Goal: Transaction & Acquisition: Purchase product/service

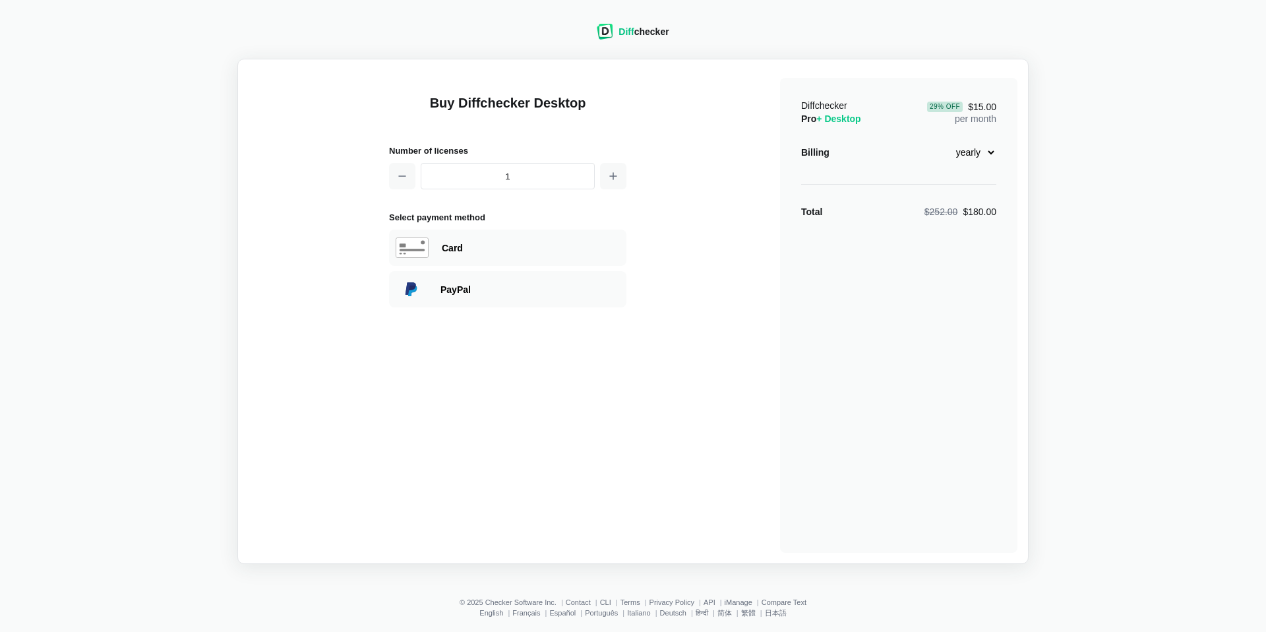
click at [990, 151] on select "monthly yearly" at bounding box center [968, 152] width 57 height 22
select select "desktop-monthly-21"
click at [524, 245] on div "Card" at bounding box center [531, 247] width 178 height 13
select select "[GEOGRAPHIC_DATA]"
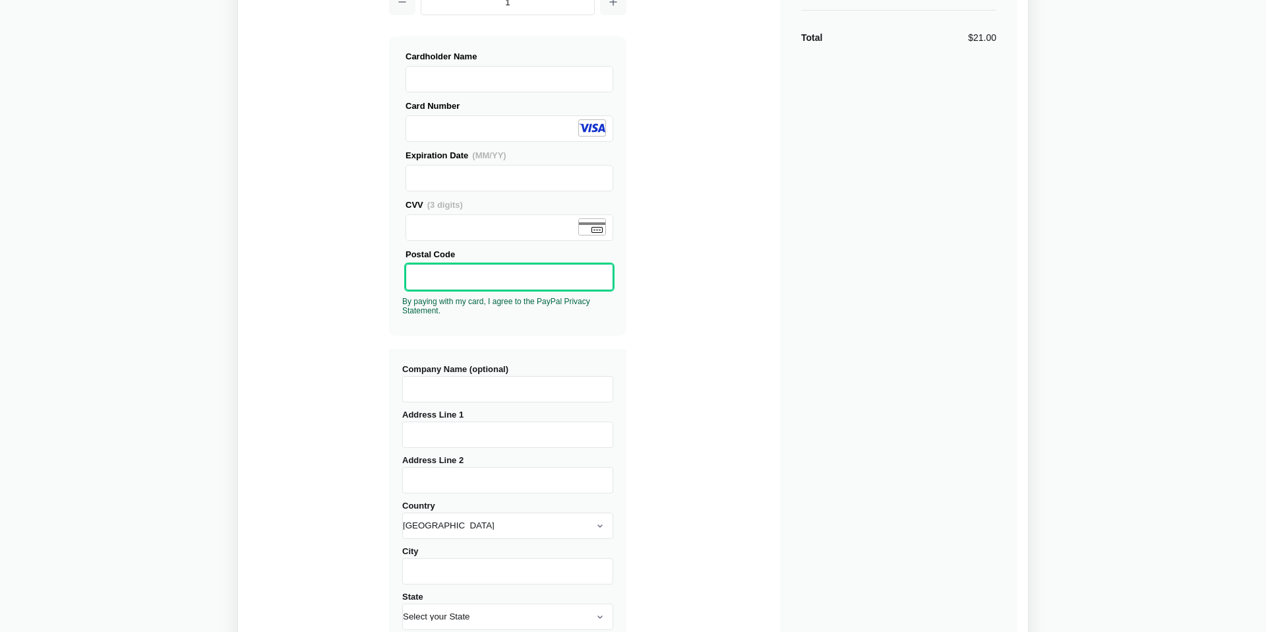
scroll to position [177, 0]
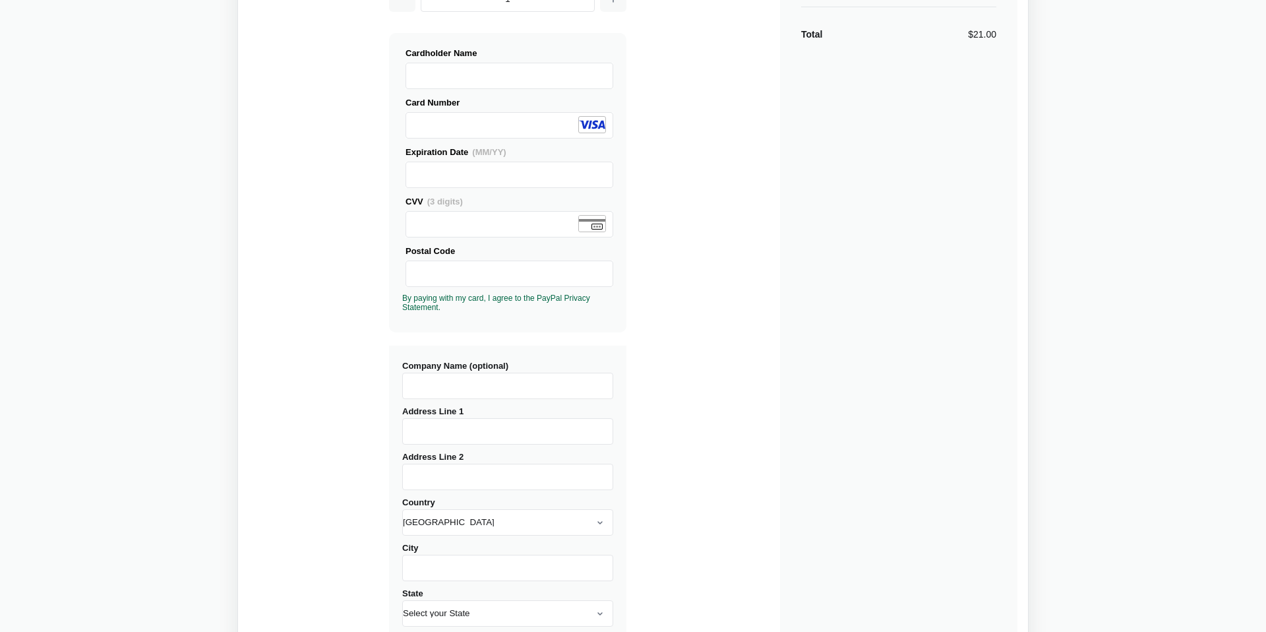
click at [507, 390] on input "Company Name (optional)" at bounding box center [507, 386] width 211 height 26
type input "[DOMAIN_NAME]"
type input "[STREET_ADDRESS]"
select select "[GEOGRAPHIC_DATA]"
type input "[GEOGRAPHIC_DATA]"
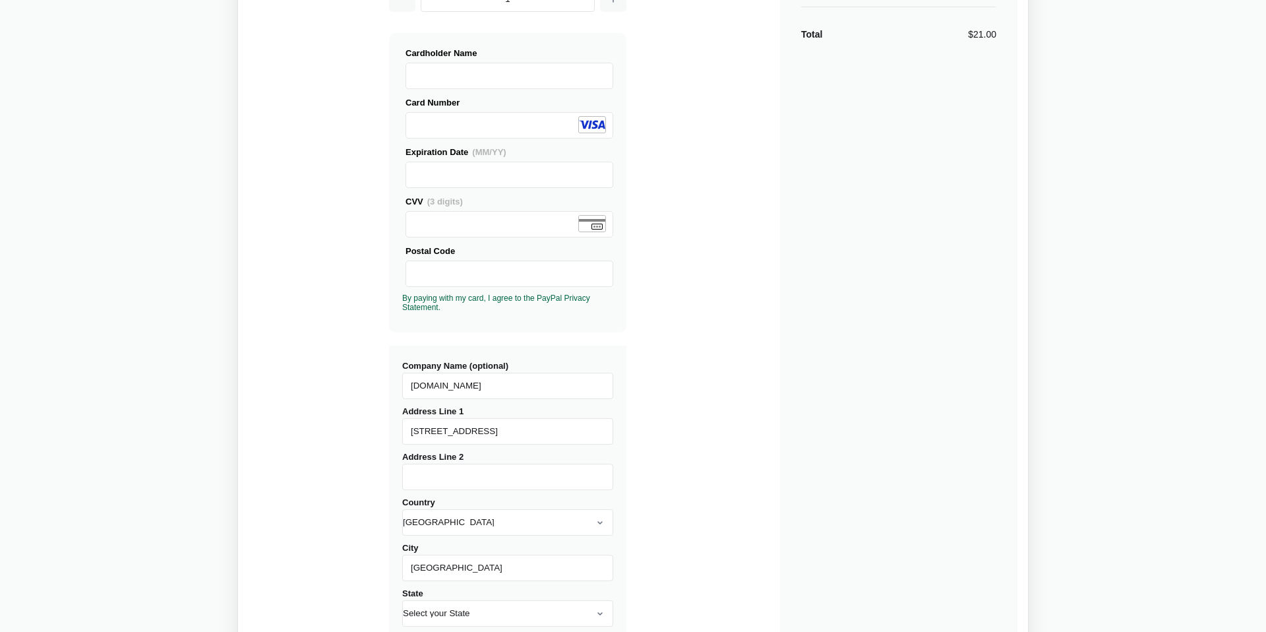
type input "L4S 1Z9"
select select "ON"
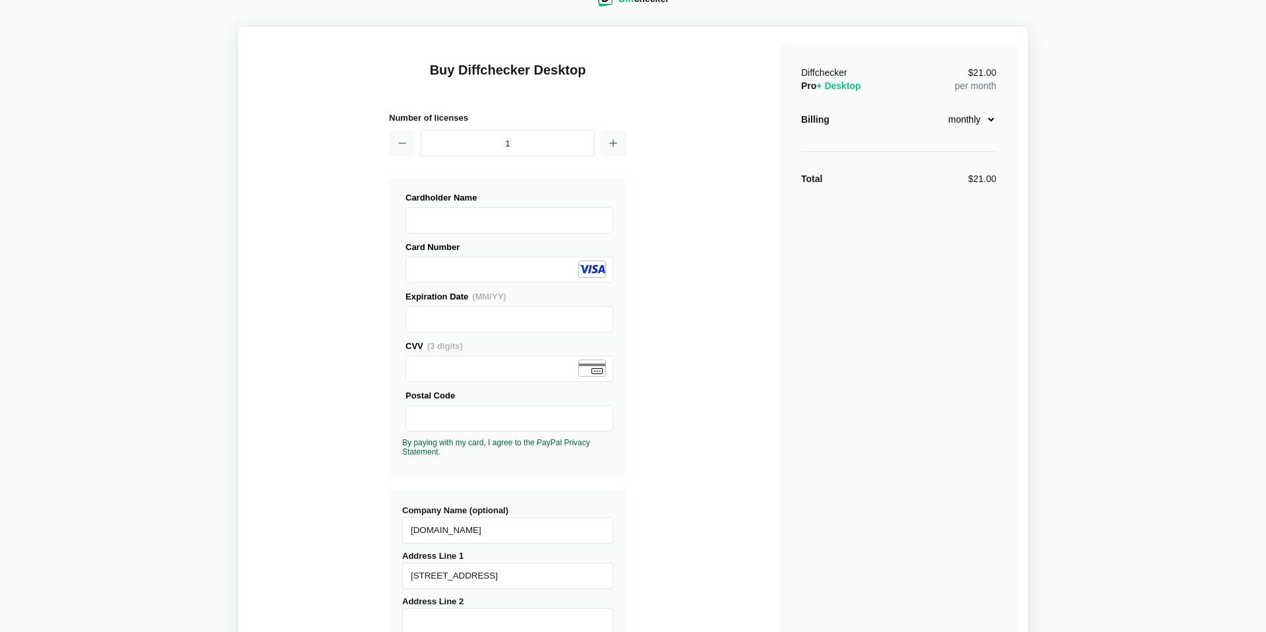
scroll to position [0, 0]
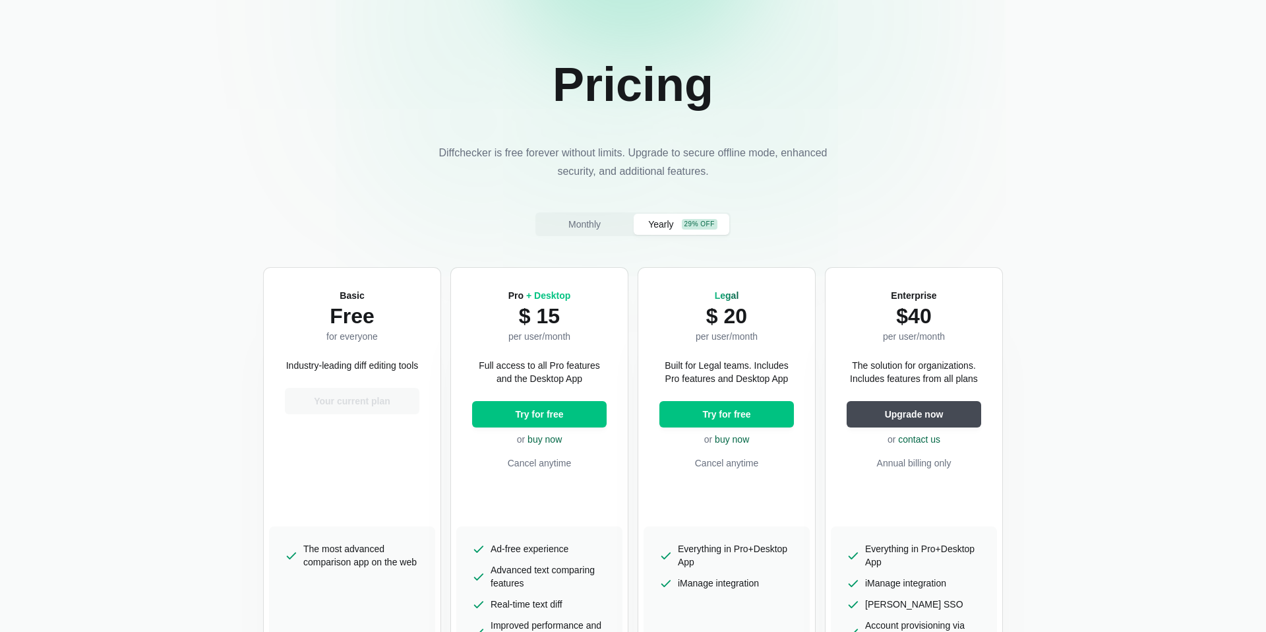
scroll to position [61, 0]
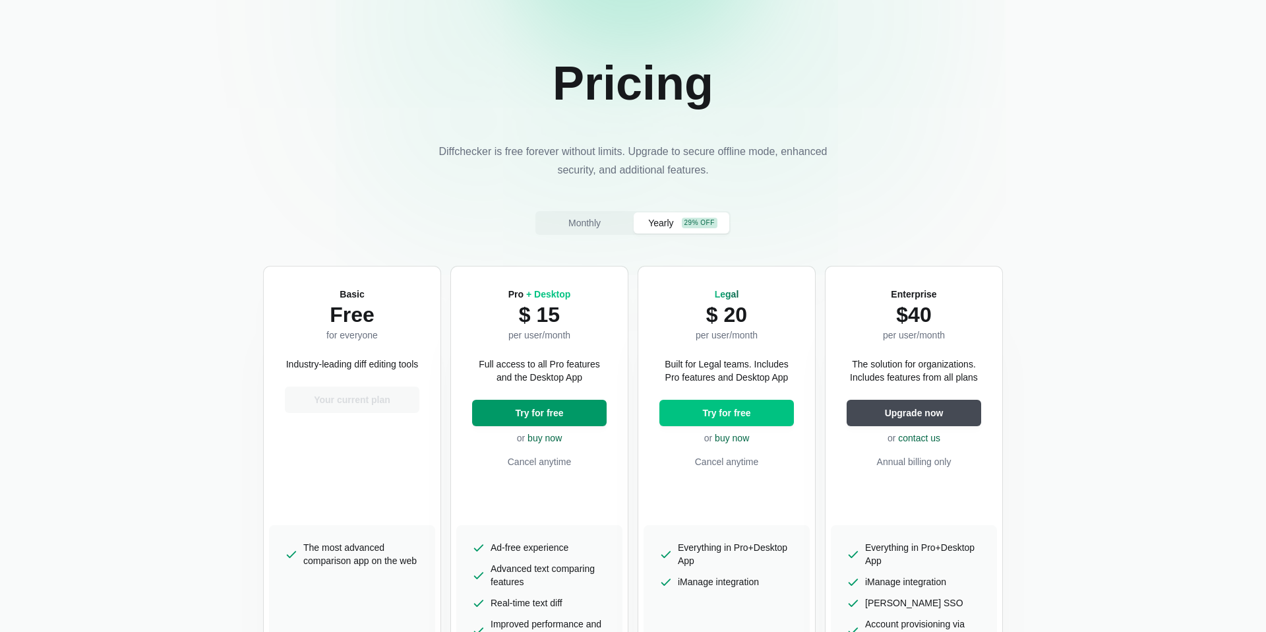
click at [539, 411] on span "Try for free" at bounding box center [538, 412] width 53 height 13
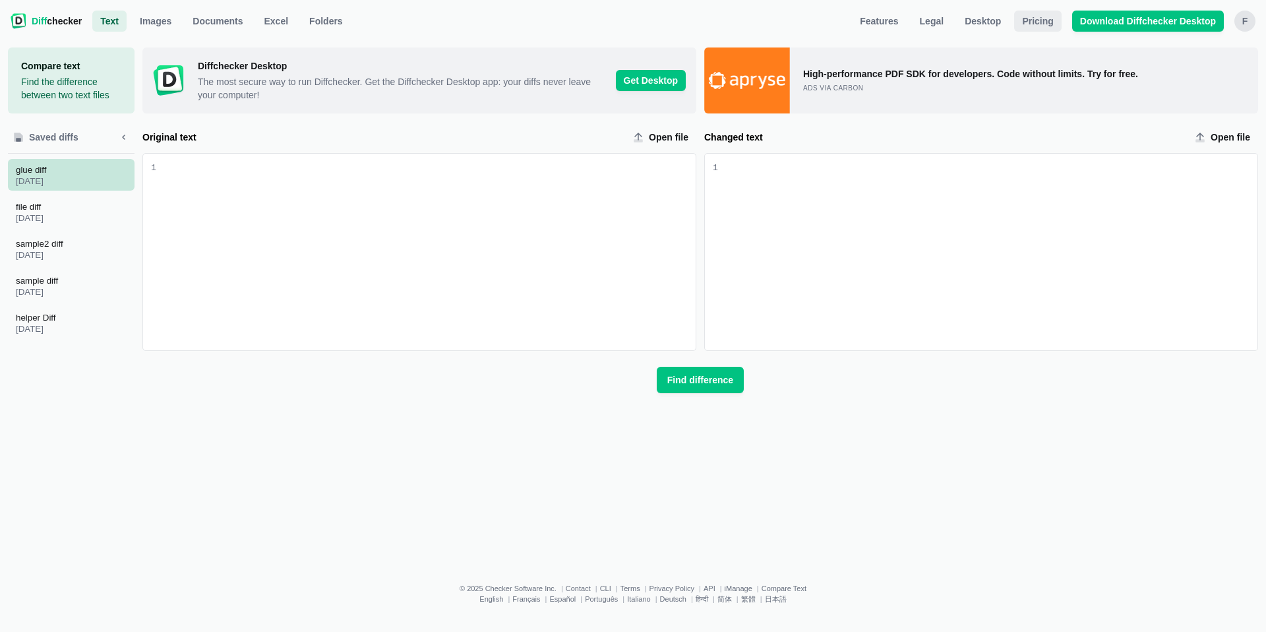
click at [1038, 21] on span "Pricing" at bounding box center [1037, 21] width 36 height 13
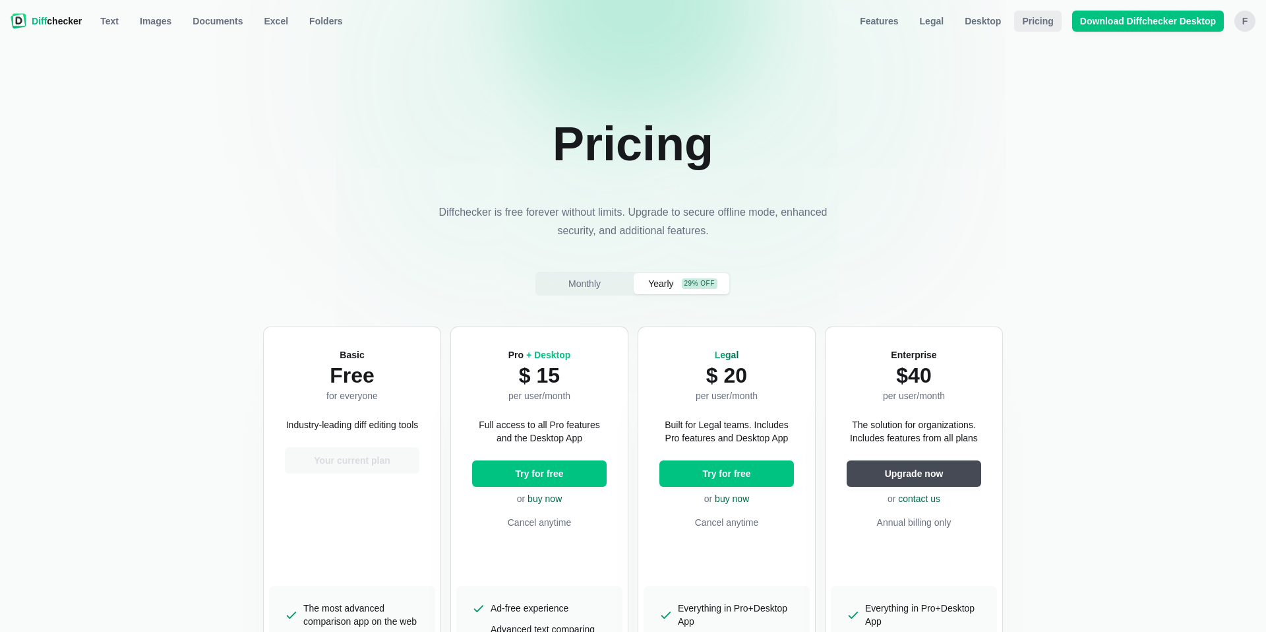
click at [1037, 21] on span "Pricing" at bounding box center [1037, 21] width 36 height 13
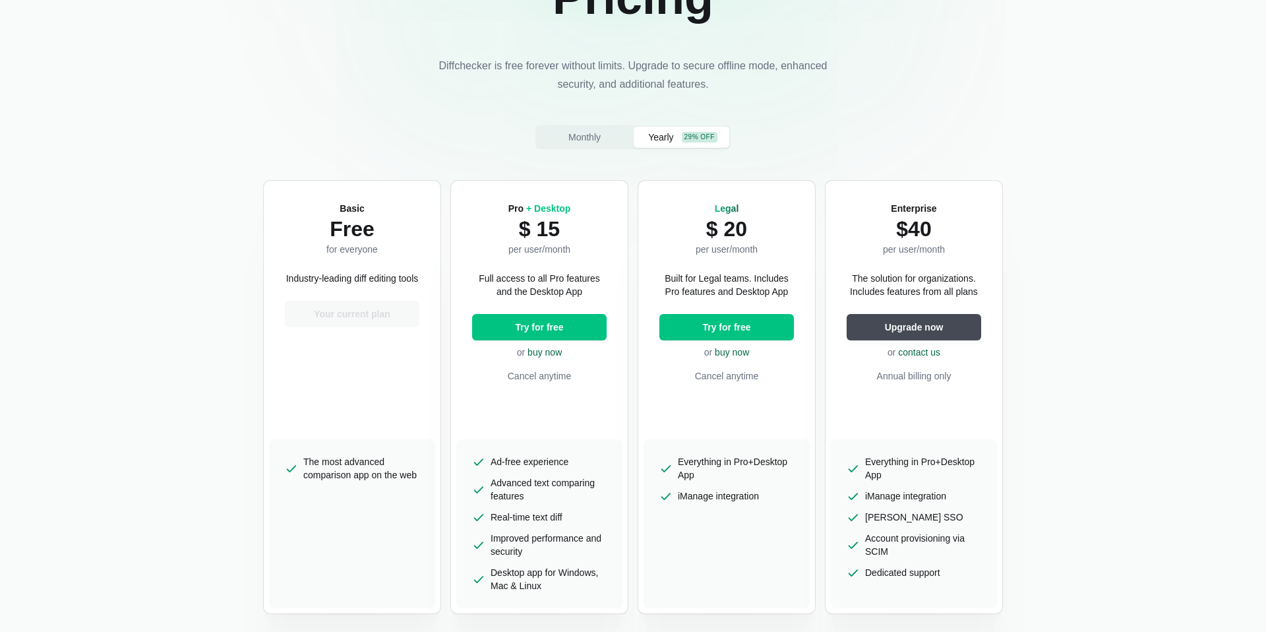
scroll to position [148, 0]
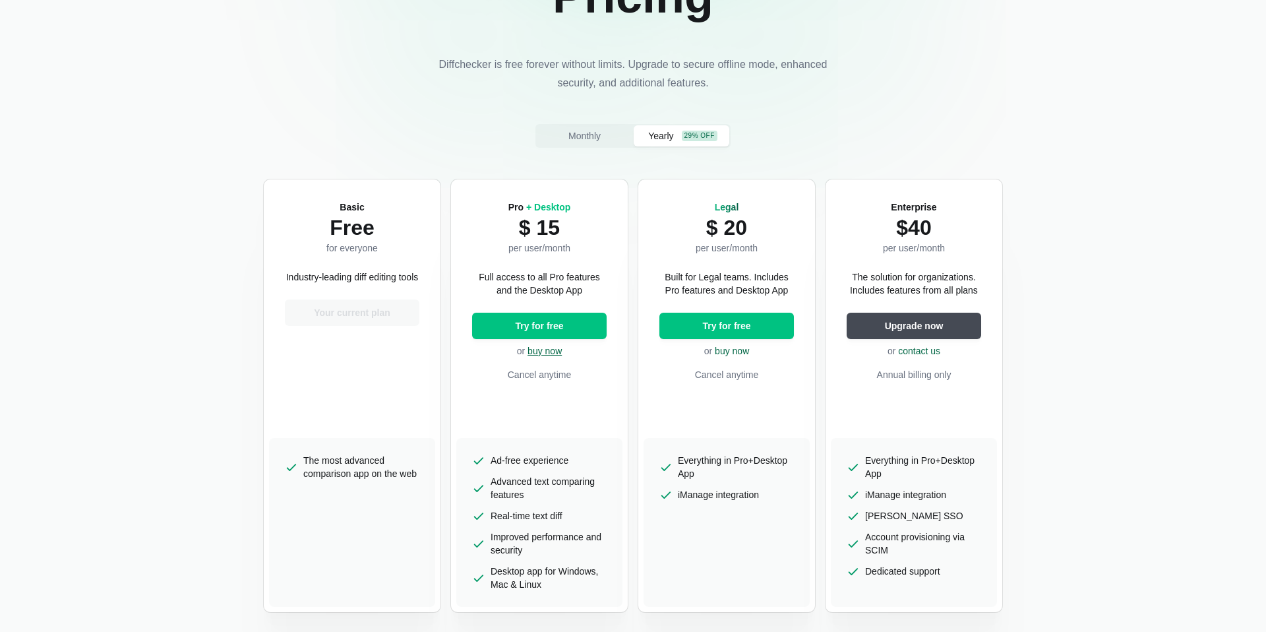
click at [545, 351] on link "buy now" at bounding box center [544, 350] width 34 height 11
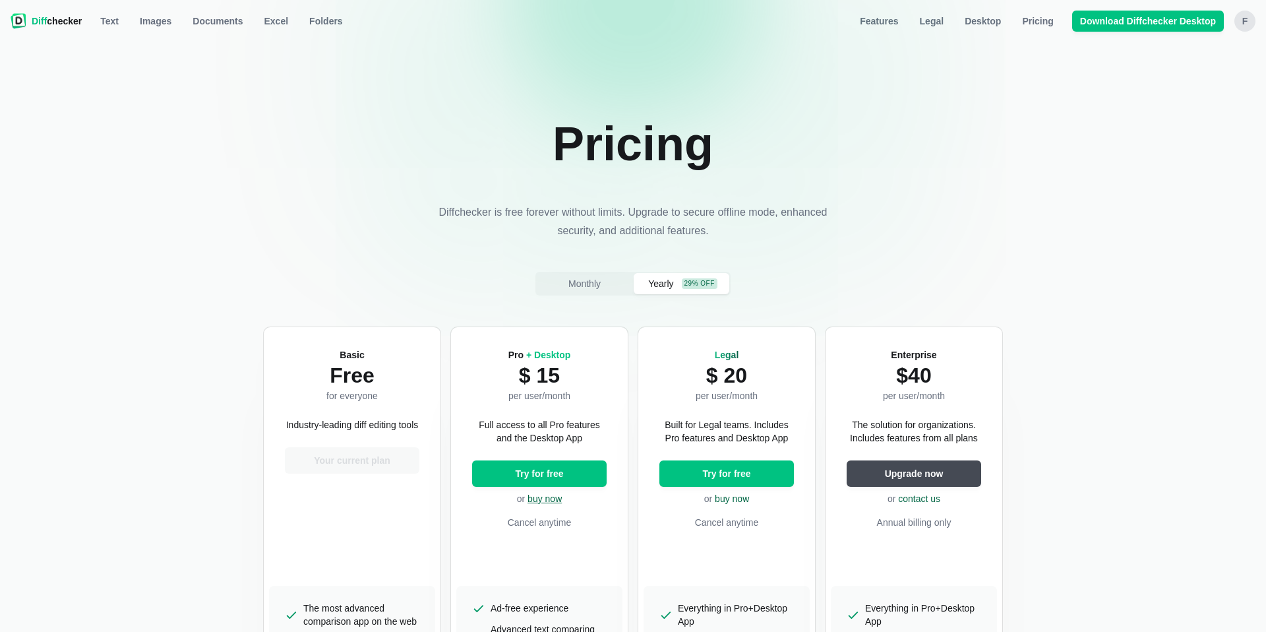
select select "desktop-yearly-180"
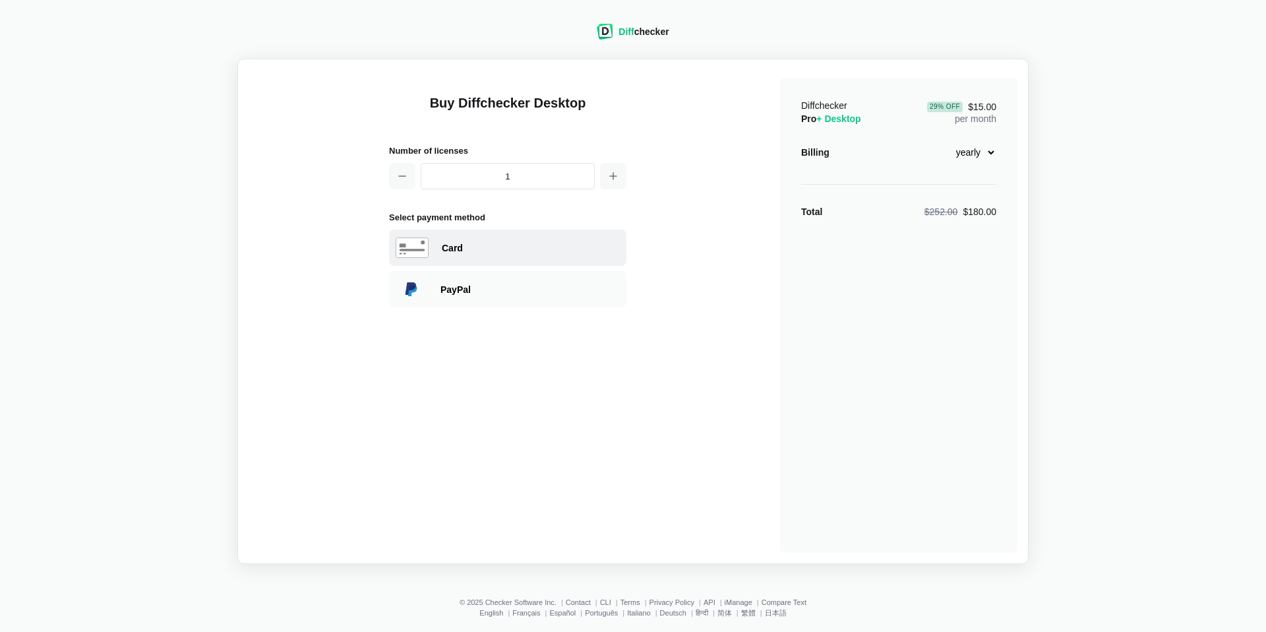
click at [497, 256] on div "Card" at bounding box center [507, 247] width 237 height 36
select select "[GEOGRAPHIC_DATA]"
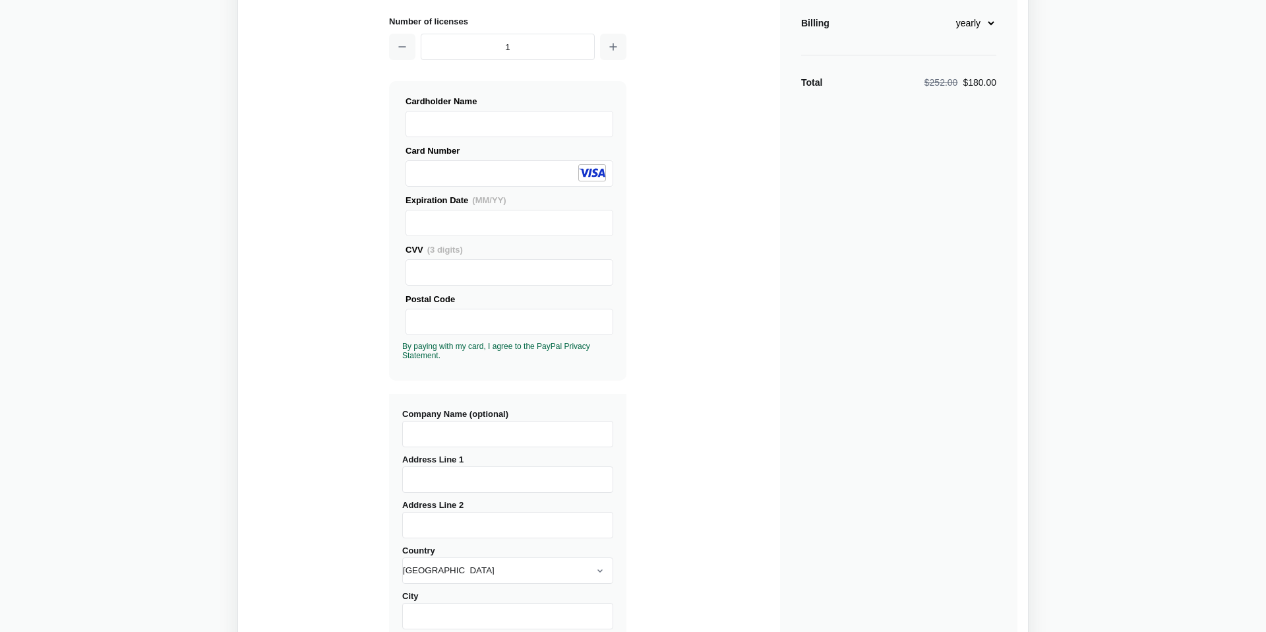
scroll to position [131, 0]
click at [535, 430] on input "Company Name (optional)" at bounding box center [507, 432] width 211 height 26
type input "[DOMAIN_NAME]"
type input "[STREET_ADDRESS]"
select select "[GEOGRAPHIC_DATA]"
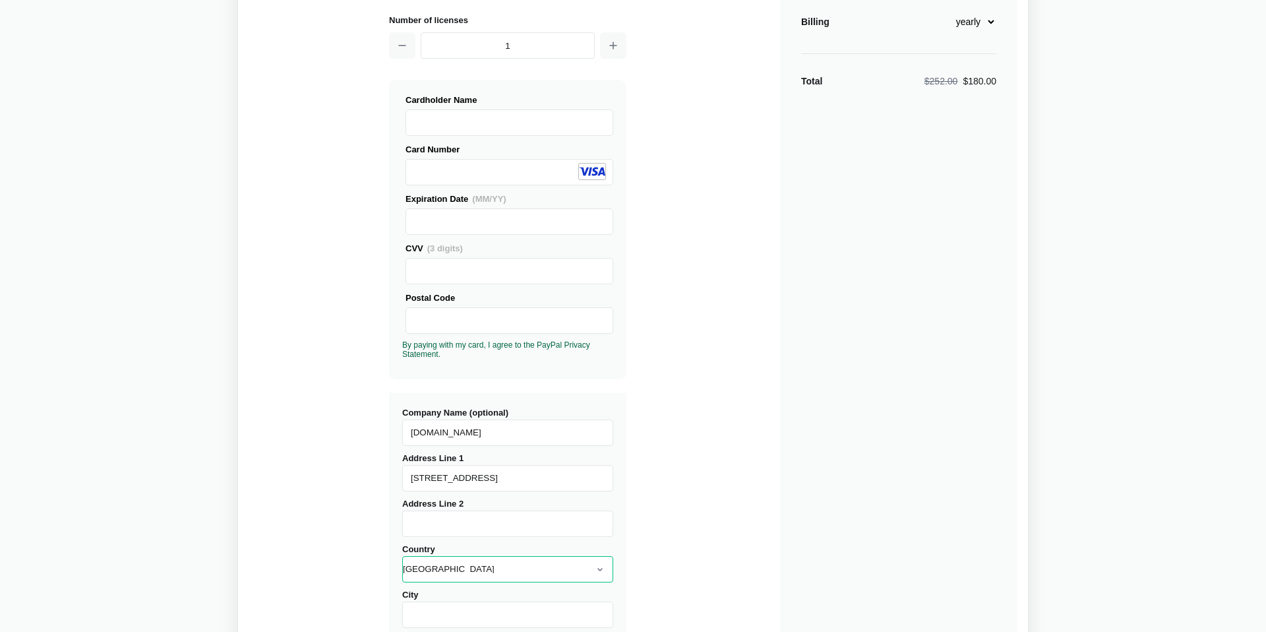
type input "[GEOGRAPHIC_DATA]"
type input "L4S 1Z9"
select select "ON"
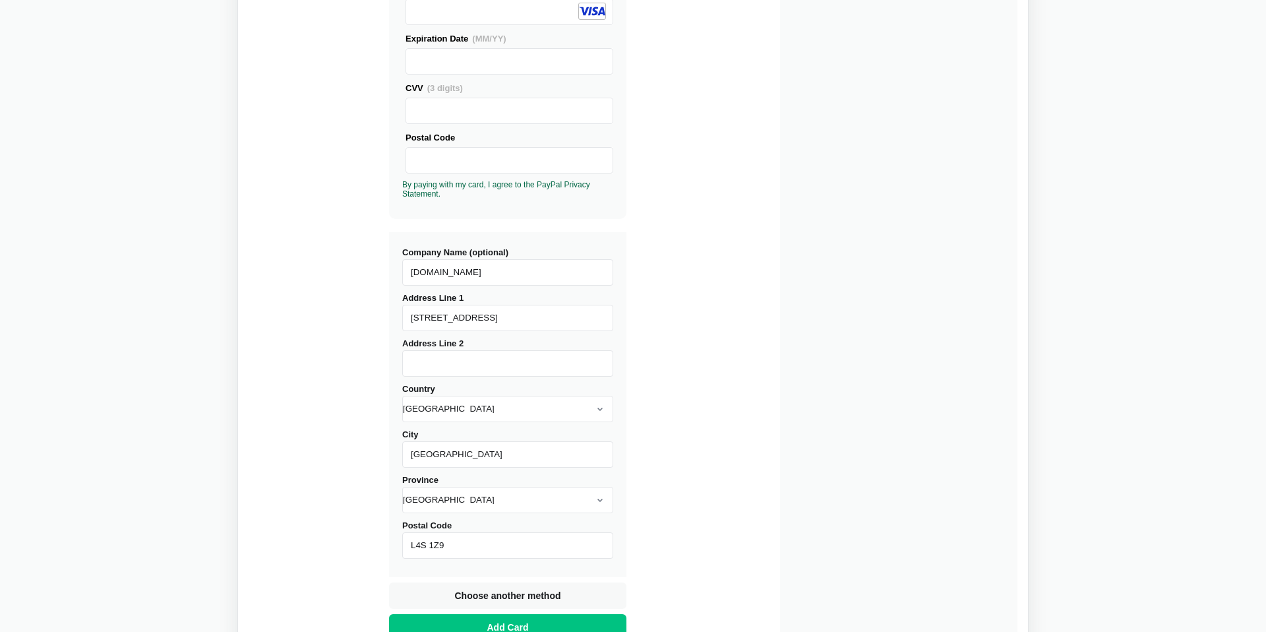
scroll to position [398, 0]
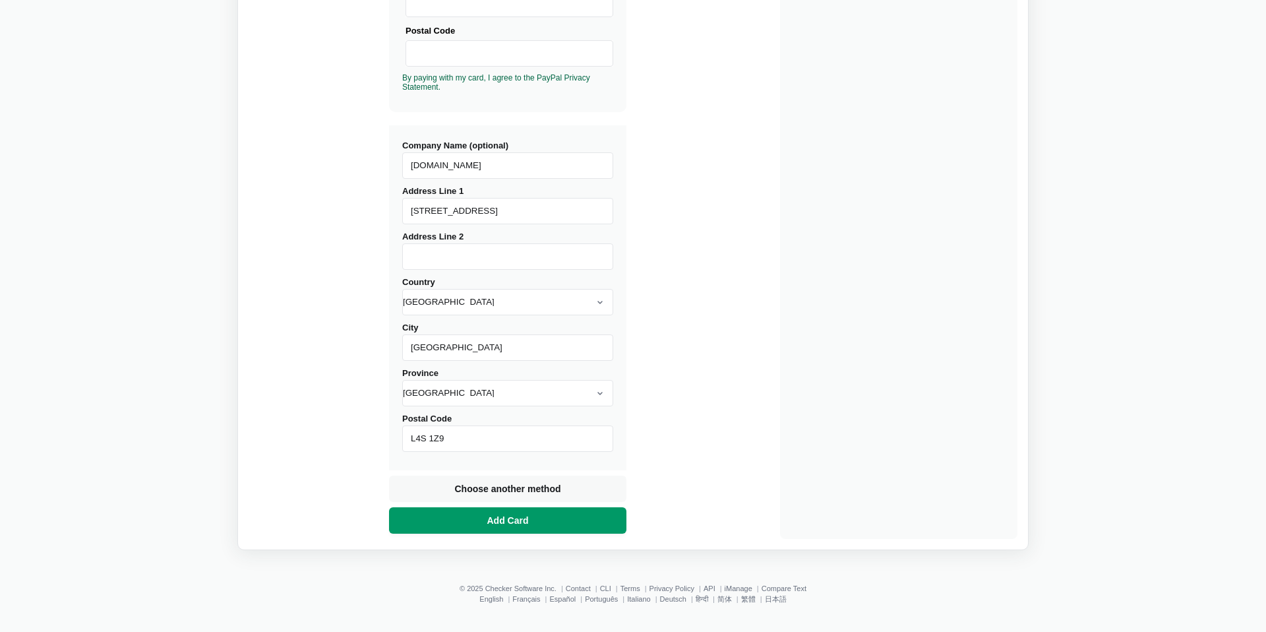
click at [539, 522] on button "Add Card" at bounding box center [507, 520] width 237 height 26
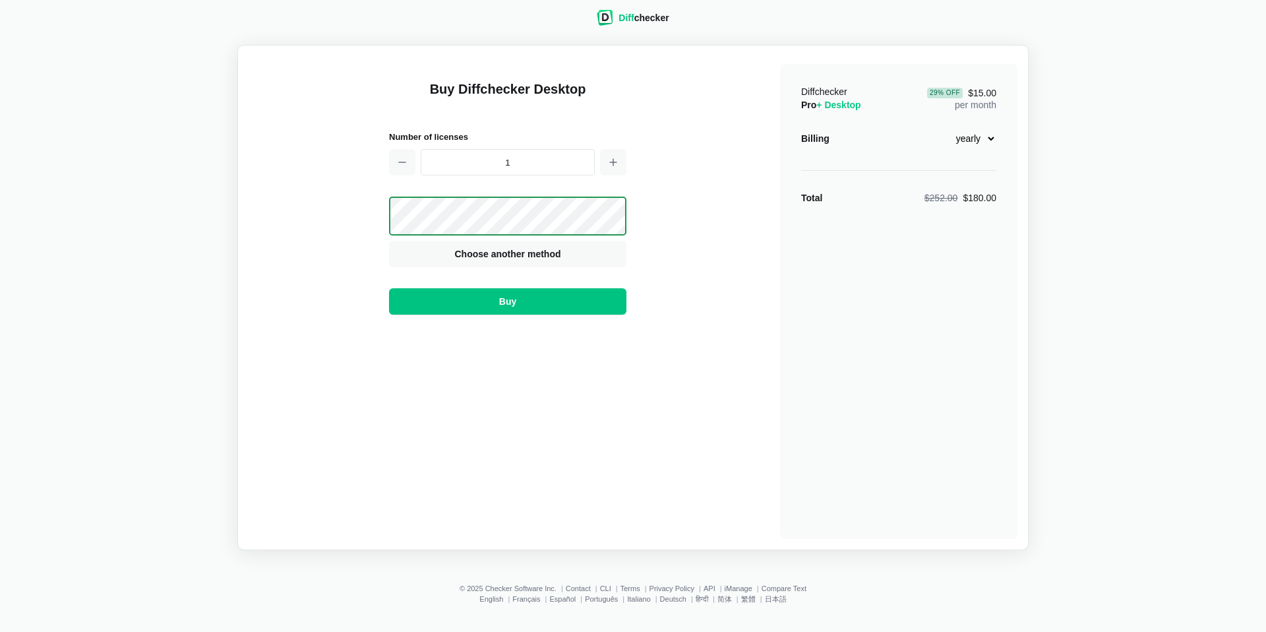
scroll to position [14, 0]
click at [577, 302] on button "Buy" at bounding box center [507, 301] width 237 height 26
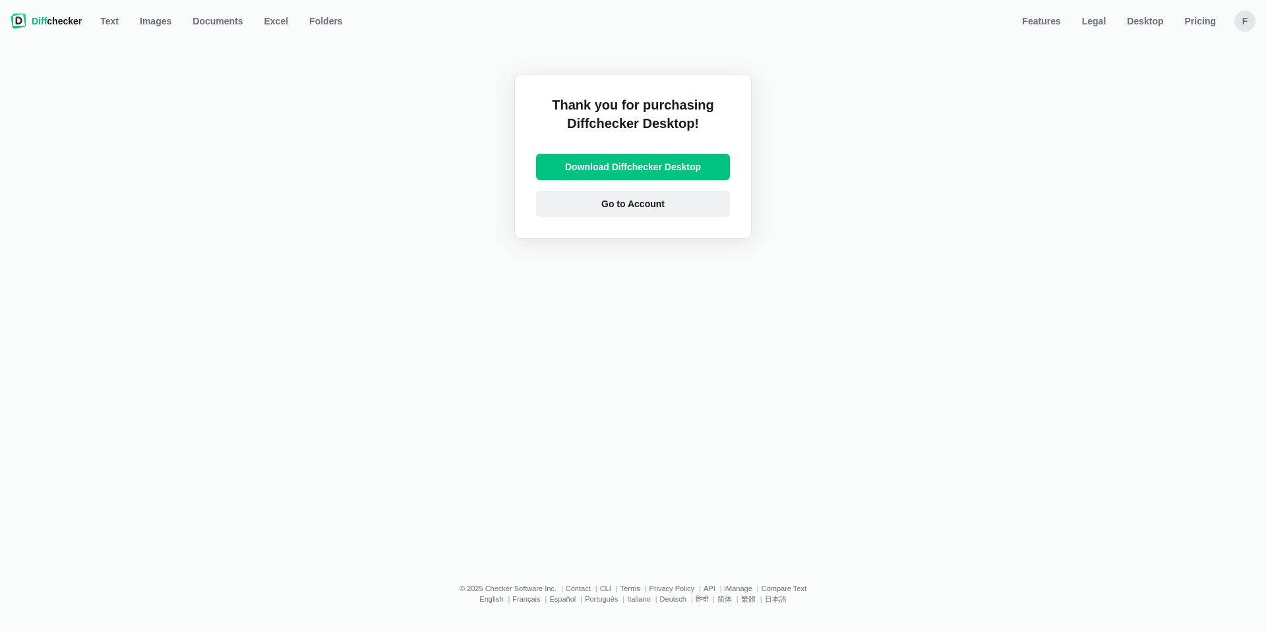
click at [698, 202] on link "Go to Account" at bounding box center [633, 204] width 194 height 26
